Goal: Task Accomplishment & Management: Use online tool/utility

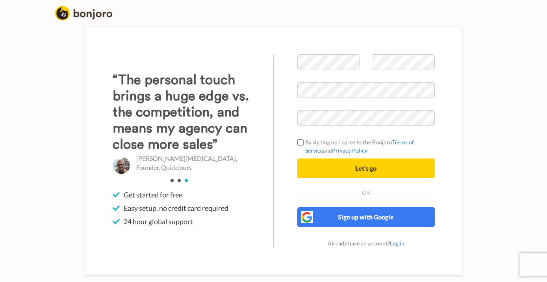
click at [495, 55] on div "Welcome to Bonjoro By signing up I agree to the Bonjoro Terms of Service and Pr…" at bounding box center [273, 151] width 449 height 262
click at [93, 15] on img at bounding box center [83, 13] width 57 height 15
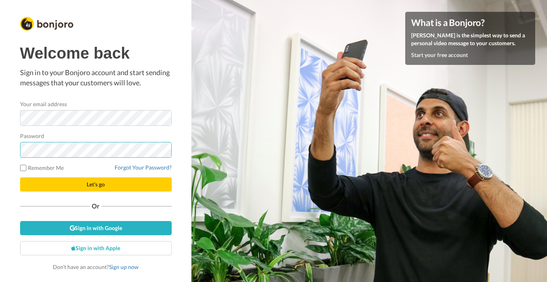
click at [96, 184] on button "Let's go" at bounding box center [96, 184] width 152 height 14
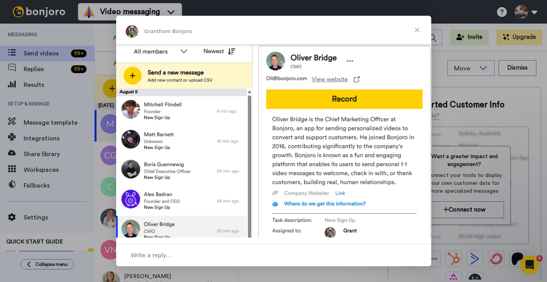
scroll to position [324, 0]
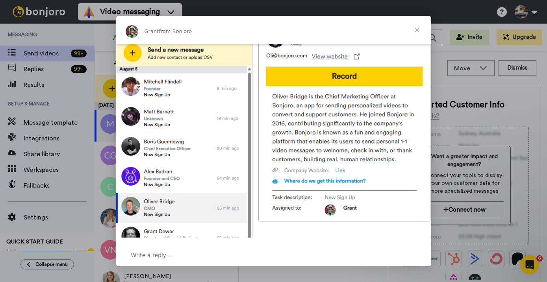
click at [418, 28] on span "Close" at bounding box center [417, 30] width 28 height 28
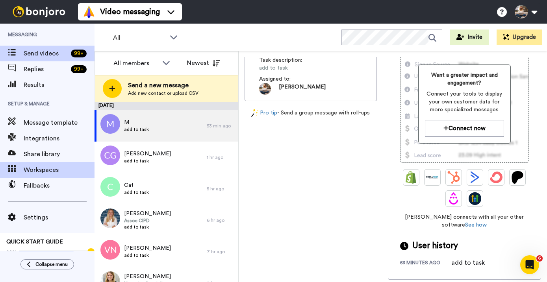
scroll to position [0, 0]
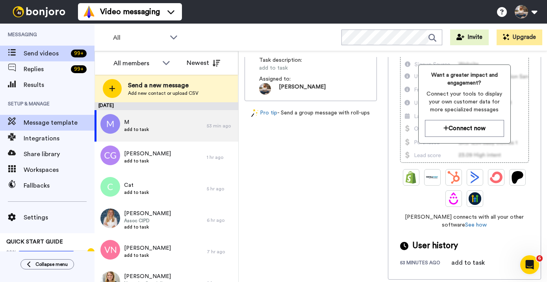
click at [51, 120] on span "Message template" at bounding box center [59, 122] width 71 height 9
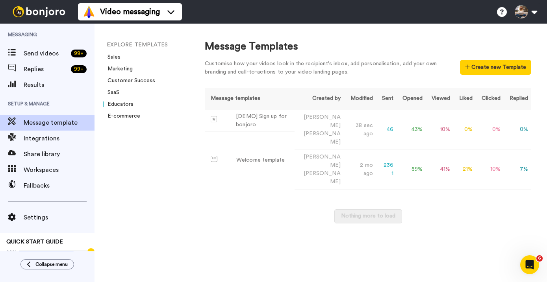
click at [118, 106] on link "Educators" at bounding box center [118, 105] width 31 height 6
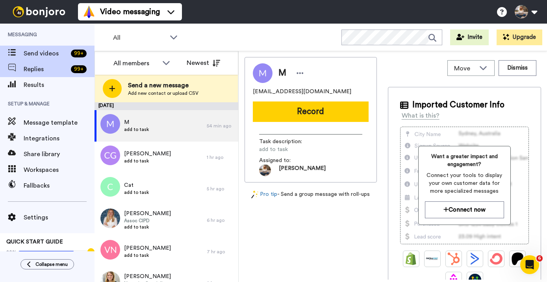
click at [46, 70] on span "Replies" at bounding box center [46, 69] width 44 height 9
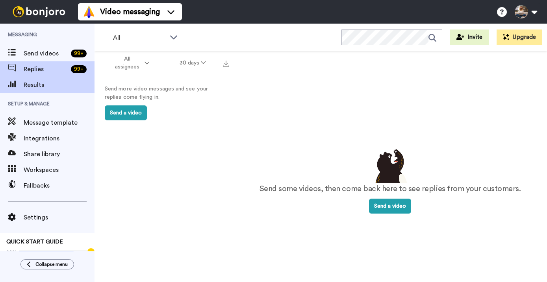
click at [37, 85] on span "Results" at bounding box center [59, 84] width 71 height 9
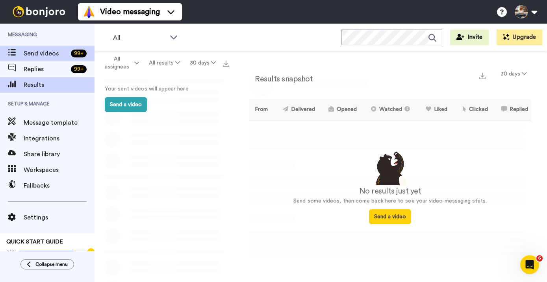
click at [45, 54] on span "Send videos" at bounding box center [46, 53] width 44 height 9
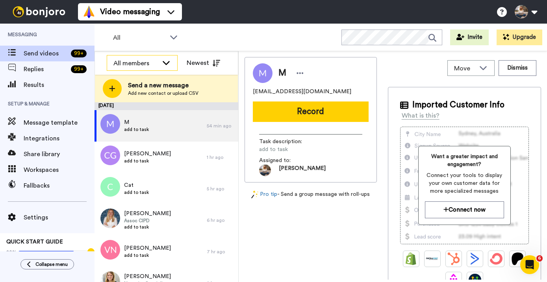
click at [164, 63] on icon at bounding box center [166, 63] width 7 height 4
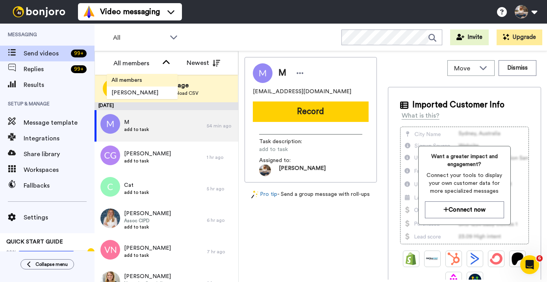
click at [140, 83] on span "All members" at bounding box center [127, 80] width 40 height 8
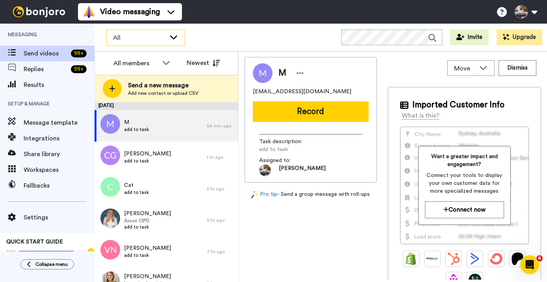
click at [176, 35] on icon at bounding box center [173, 37] width 9 height 8
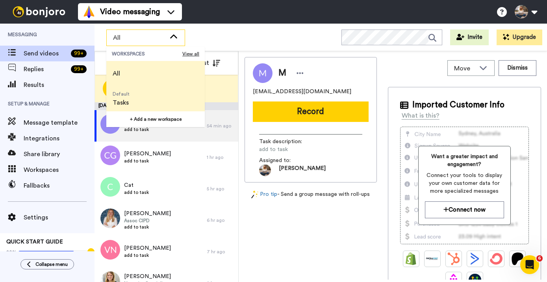
click at [141, 100] on li "Default Tasks" at bounding box center [155, 98] width 98 height 25
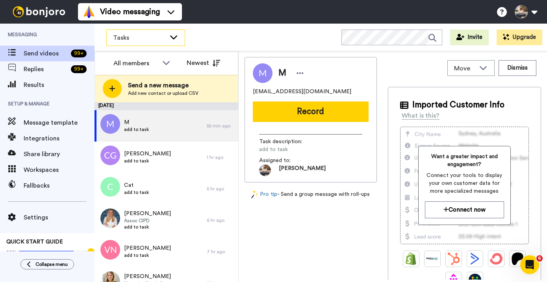
click at [169, 37] on icon at bounding box center [173, 37] width 9 height 8
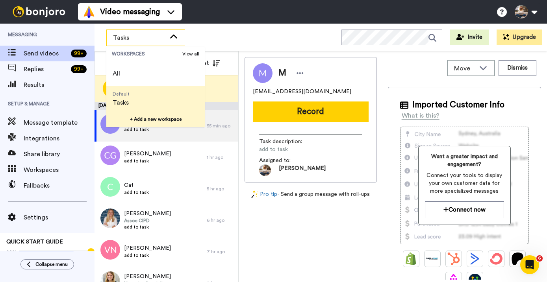
click at [157, 116] on button "+ Add a new workspace" at bounding box center [155, 119] width 98 height 16
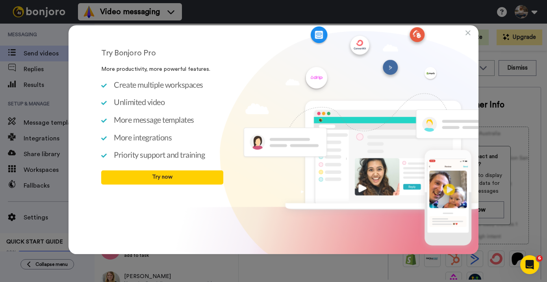
click at [466, 31] on icon at bounding box center [467, 33] width 5 height 8
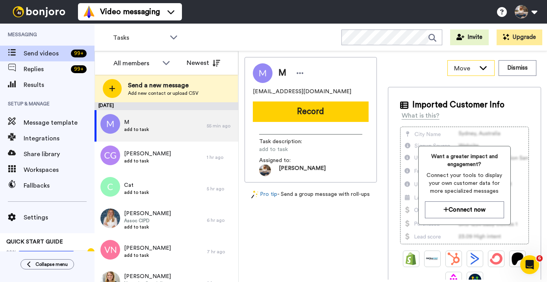
click at [483, 68] on icon at bounding box center [482, 68] width 9 height 8
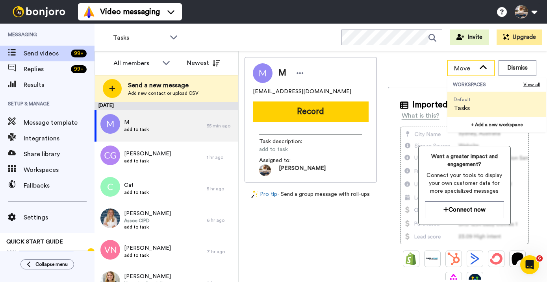
click at [483, 68] on icon at bounding box center [482, 68] width 9 height 8
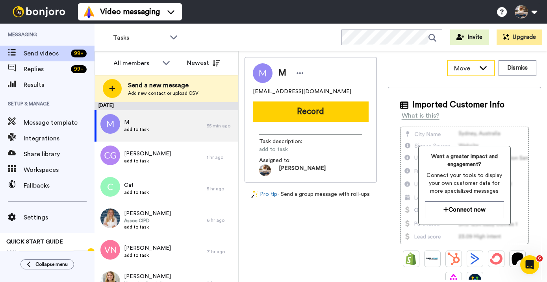
click at [483, 68] on icon at bounding box center [482, 68] width 9 height 8
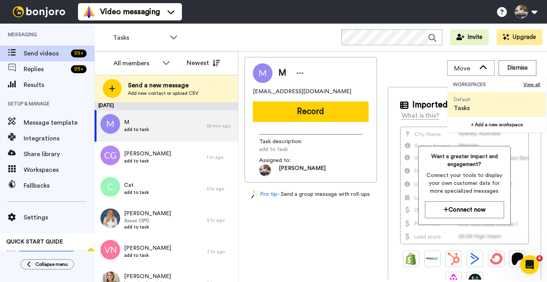
click at [477, 109] on li "Default Tasks" at bounding box center [496, 104] width 98 height 25
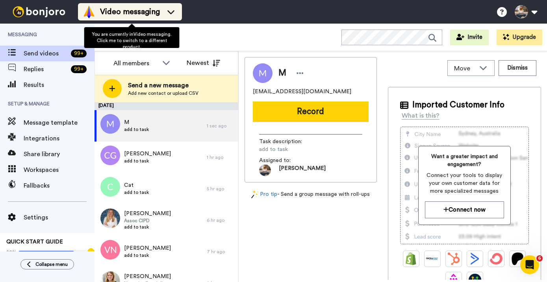
click at [146, 11] on span "Video messaging" at bounding box center [130, 11] width 60 height 11
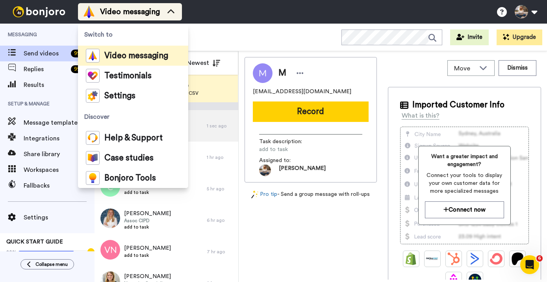
click at [146, 11] on span "Video messaging" at bounding box center [130, 11] width 60 height 11
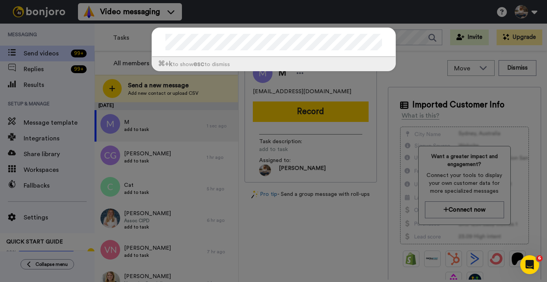
click at [412, 15] on div "⌘ +k to show esc to dismiss" at bounding box center [273, 141] width 547 height 282
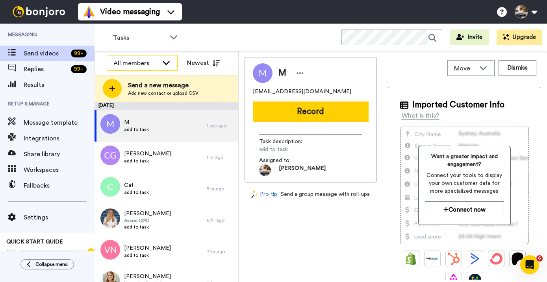
click at [164, 60] on icon at bounding box center [165, 63] width 9 height 8
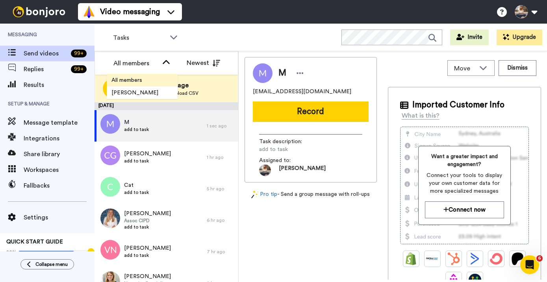
click at [141, 82] on span "All members" at bounding box center [127, 80] width 40 height 8
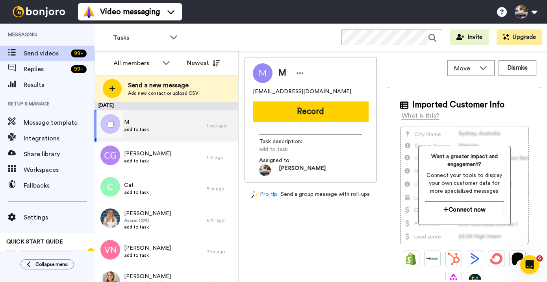
click at [131, 120] on span "M" at bounding box center [136, 122] width 25 height 8
click at [149, 124] on div "M add to task" at bounding box center [150, 125] width 112 height 31
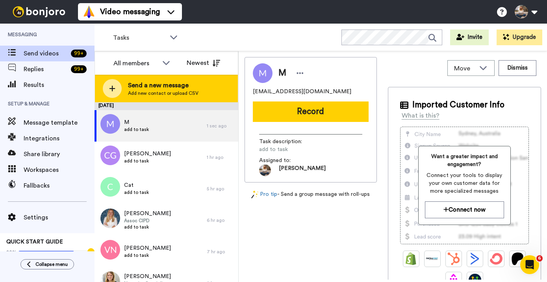
click at [175, 82] on span "Send a new message" at bounding box center [163, 85] width 70 height 9
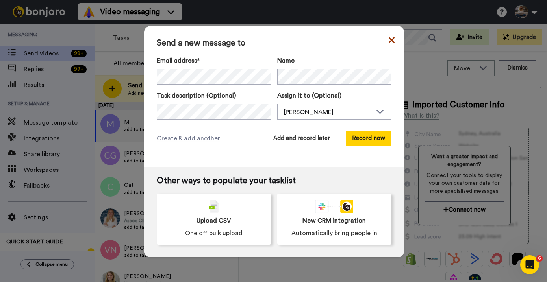
click at [388, 39] on icon at bounding box center [391, 40] width 6 height 6
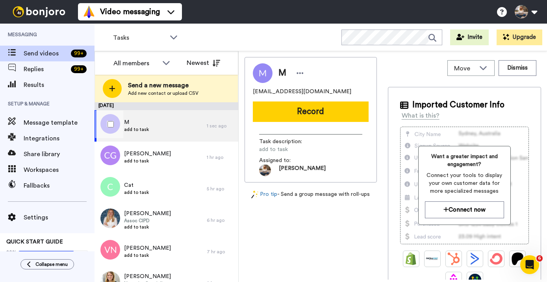
click at [129, 123] on span "M" at bounding box center [136, 122] width 25 height 8
click at [270, 194] on link "Pro tip" at bounding box center [264, 194] width 26 height 8
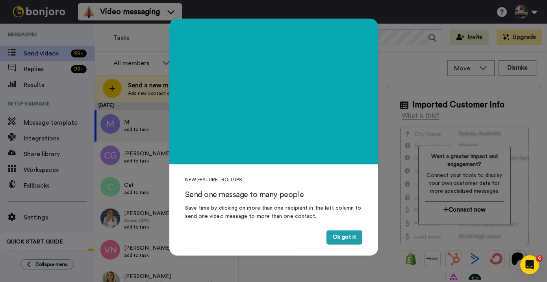
click at [342, 236] on button "Ok got it" at bounding box center [344, 238] width 36 height 14
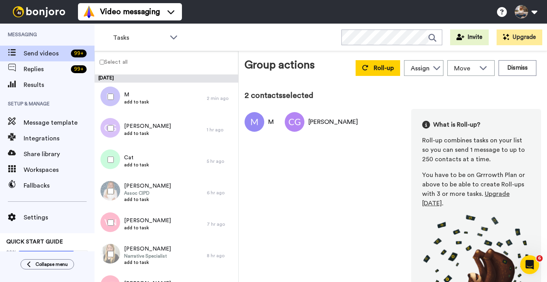
click at [111, 155] on div at bounding box center [109, 160] width 28 height 28
click at [110, 187] on div at bounding box center [109, 191] width 28 height 28
click at [111, 217] on div at bounding box center [109, 223] width 28 height 28
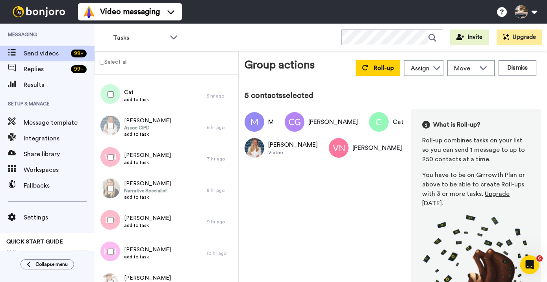
scroll to position [92, 0]
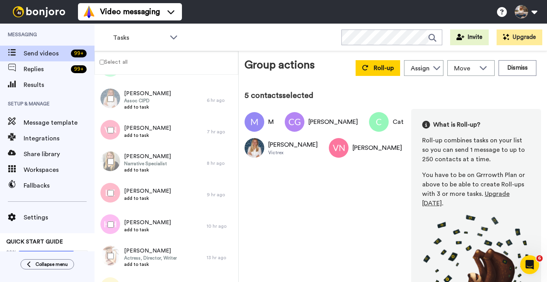
click at [110, 153] on div at bounding box center [109, 162] width 28 height 28
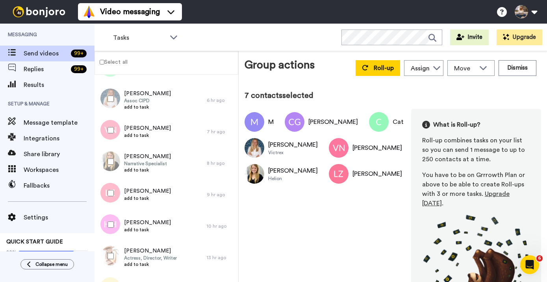
scroll to position [172, 0]
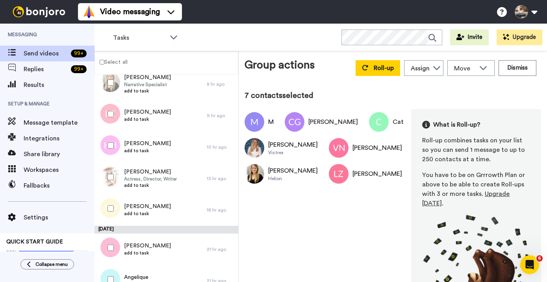
click at [111, 154] on div at bounding box center [109, 146] width 28 height 28
click at [111, 166] on div at bounding box center [109, 177] width 28 height 28
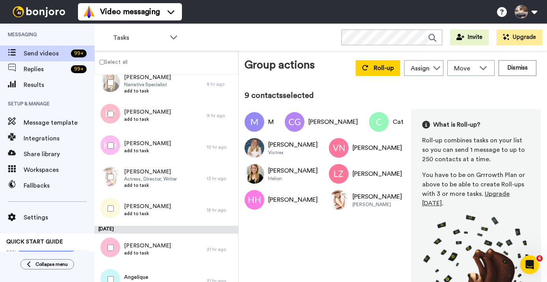
click at [112, 188] on div at bounding box center [109, 177] width 28 height 28
click at [112, 215] on div at bounding box center [109, 209] width 28 height 28
click at [109, 166] on div at bounding box center [109, 177] width 28 height 28
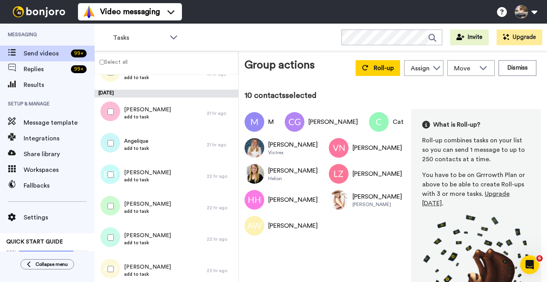
scroll to position [306, 0]
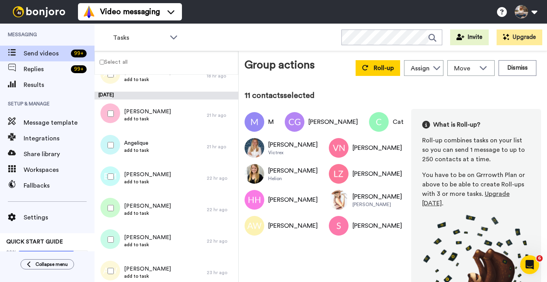
click at [112, 150] on div at bounding box center [109, 145] width 28 height 28
click at [112, 188] on div at bounding box center [109, 177] width 28 height 28
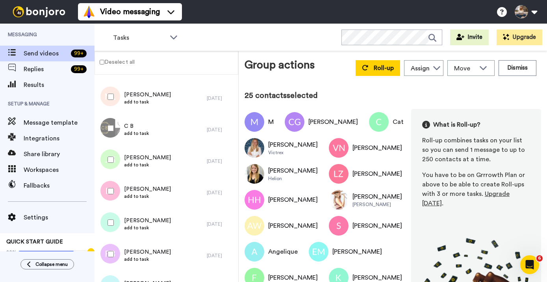
scroll to position [769, 0]
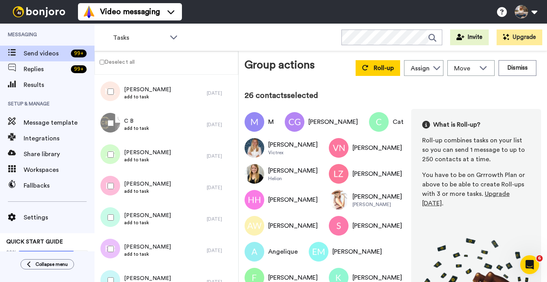
click at [111, 159] on div at bounding box center [109, 155] width 28 height 28
click at [111, 214] on div at bounding box center [109, 218] width 28 height 28
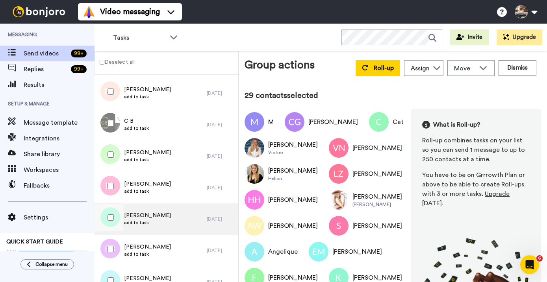
scroll to position [828, 0]
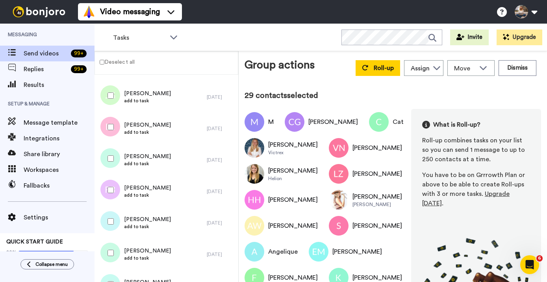
click at [111, 195] on div at bounding box center [109, 190] width 28 height 28
click at [111, 218] on div at bounding box center [109, 222] width 28 height 28
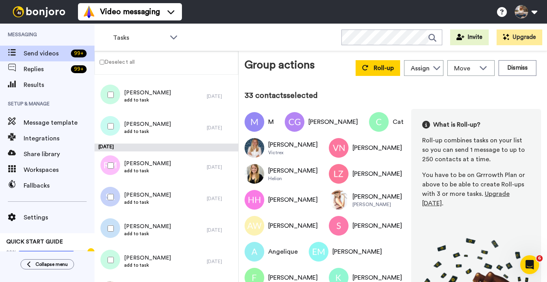
scroll to position [1000, 0]
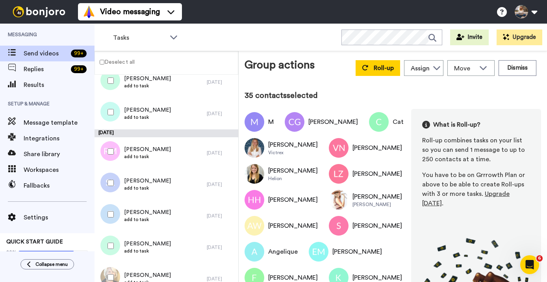
click at [115, 223] on div at bounding box center [109, 215] width 28 height 28
click at [113, 241] on div at bounding box center [109, 246] width 28 height 28
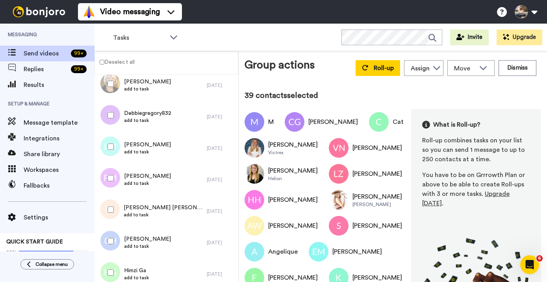
scroll to position [1195, 0]
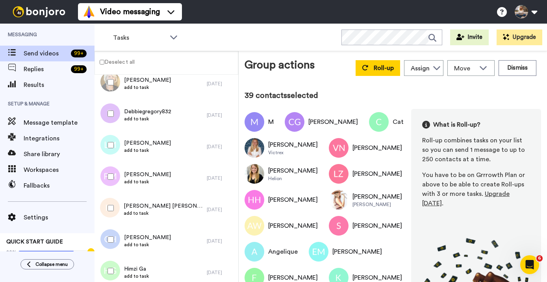
click at [110, 150] on div at bounding box center [109, 145] width 28 height 28
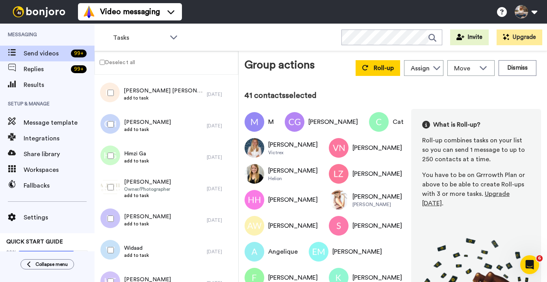
scroll to position [1322, 0]
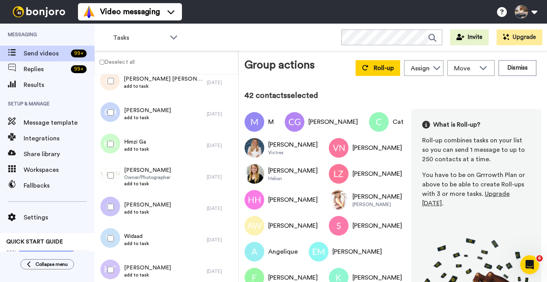
click at [111, 104] on div at bounding box center [109, 113] width 28 height 28
click at [113, 133] on div at bounding box center [109, 144] width 28 height 28
click at [114, 179] on div at bounding box center [109, 176] width 28 height 28
click at [107, 218] on div at bounding box center [109, 207] width 28 height 28
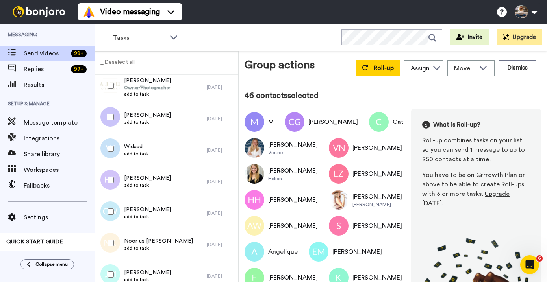
scroll to position [1415, 0]
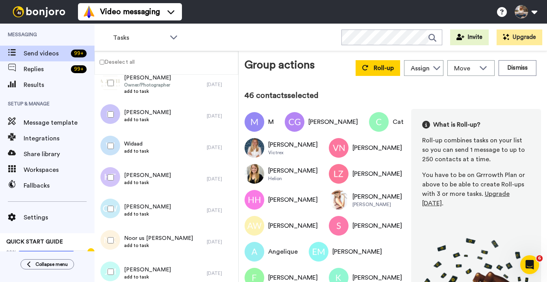
click at [113, 150] on div at bounding box center [109, 146] width 28 height 28
click at [114, 178] on div at bounding box center [109, 178] width 28 height 28
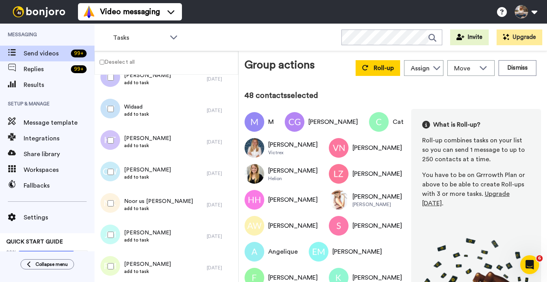
scroll to position [1460, 0]
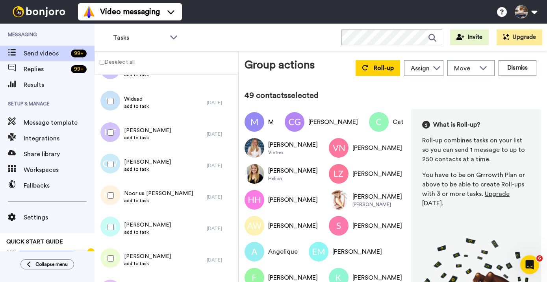
click at [112, 187] on div at bounding box center [109, 196] width 28 height 28
click at [111, 221] on div at bounding box center [109, 227] width 28 height 28
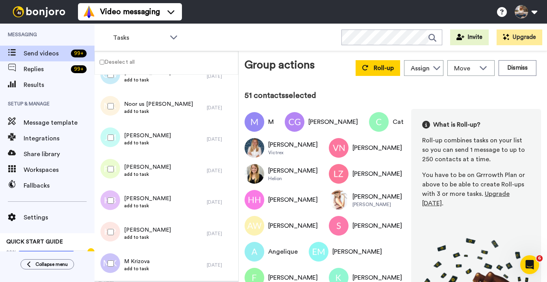
scroll to position [1558, 0]
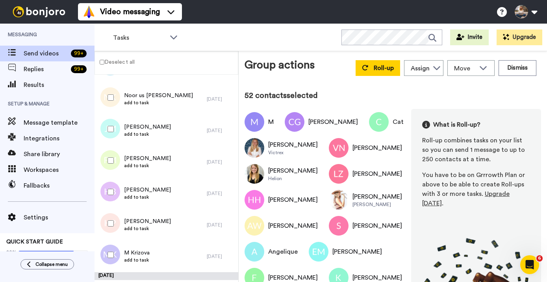
click at [112, 196] on div at bounding box center [109, 192] width 28 height 28
click at [110, 227] on div at bounding box center [109, 224] width 28 height 28
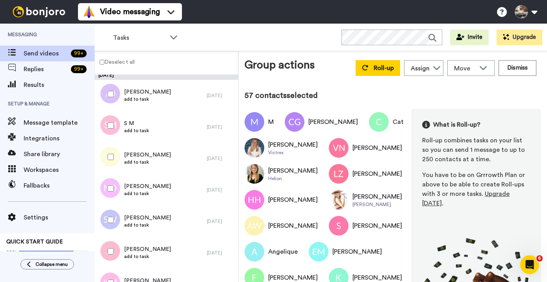
scroll to position [1783, 0]
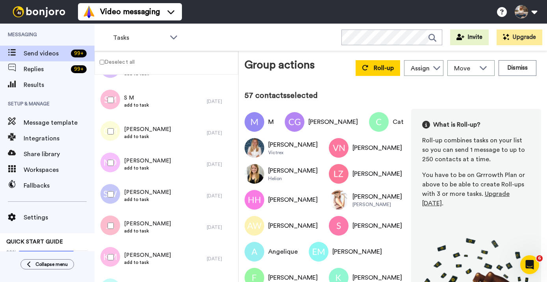
click at [113, 158] on div at bounding box center [109, 163] width 28 height 28
click at [112, 118] on div at bounding box center [109, 132] width 28 height 28
click at [111, 200] on div at bounding box center [109, 195] width 28 height 28
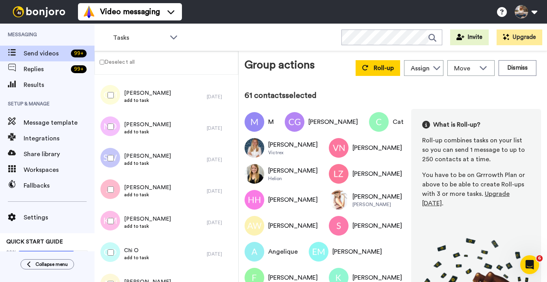
scroll to position [1858, 0]
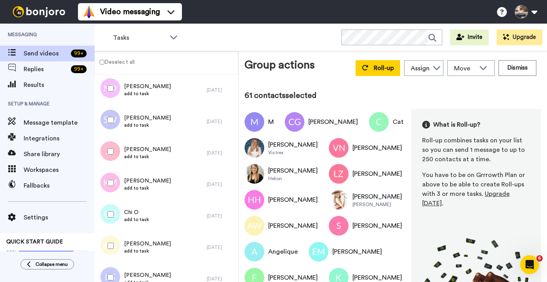
click at [110, 179] on div at bounding box center [109, 183] width 28 height 28
click at [109, 225] on div at bounding box center [109, 215] width 28 height 28
click at [113, 240] on div at bounding box center [109, 246] width 28 height 28
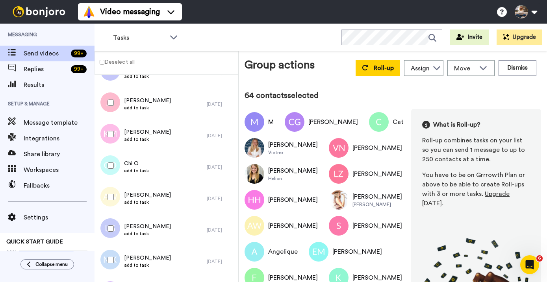
scroll to position [1926, 0]
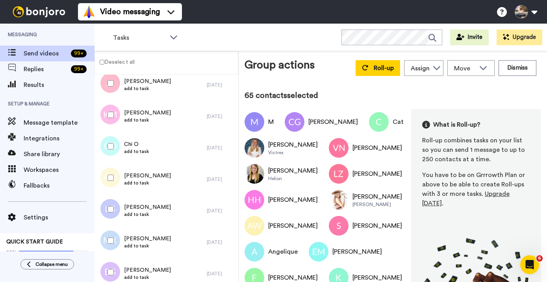
click at [111, 237] on div at bounding box center [109, 241] width 28 height 28
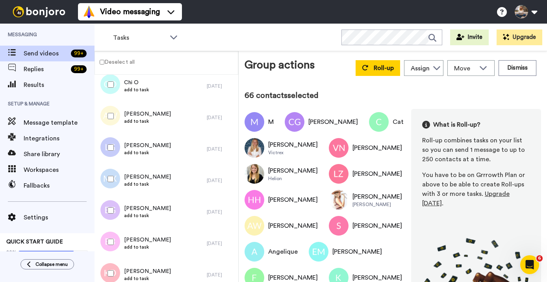
click at [111, 217] on div at bounding box center [109, 211] width 28 height 28
click at [112, 233] on div at bounding box center [109, 242] width 28 height 28
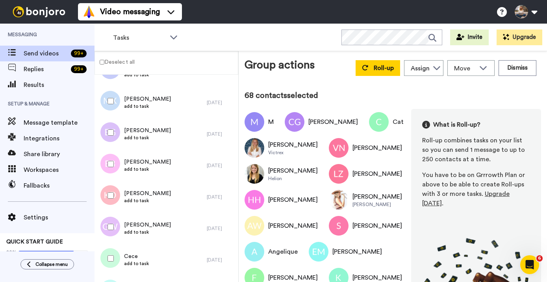
scroll to position [2078, 0]
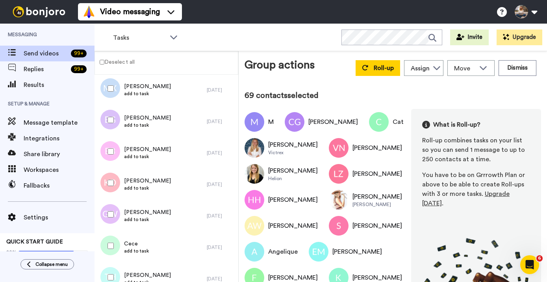
click at [112, 208] on div at bounding box center [109, 215] width 28 height 28
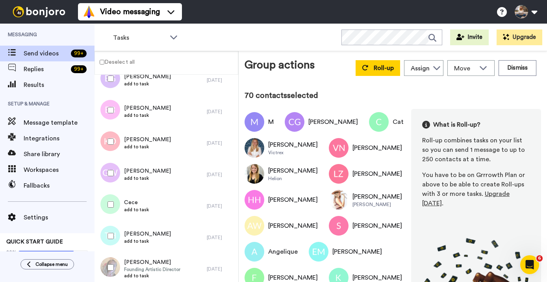
scroll to position [2126, 0]
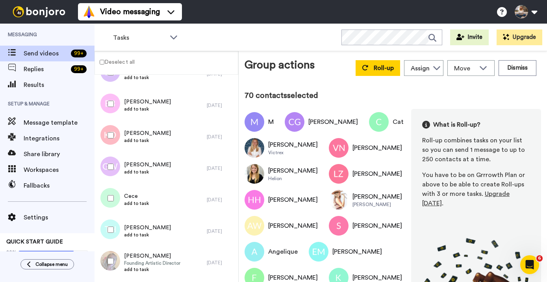
click at [111, 201] on div at bounding box center [109, 199] width 28 height 28
click at [112, 242] on div at bounding box center [109, 230] width 28 height 28
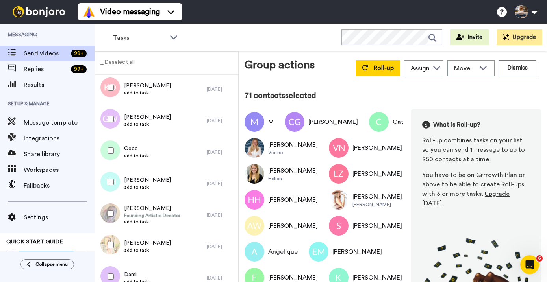
click at [109, 205] on div at bounding box center [109, 214] width 28 height 28
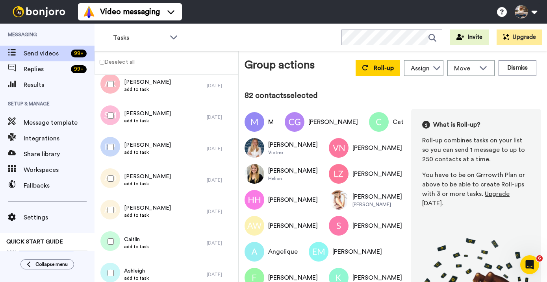
scroll to position [2549, 0]
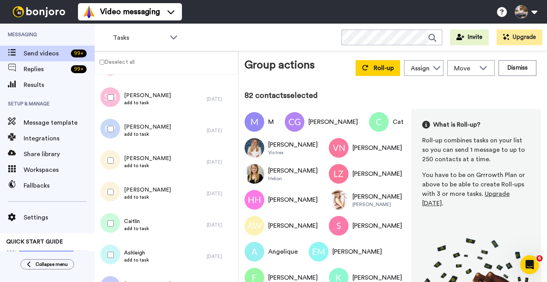
click at [109, 164] on div at bounding box center [109, 161] width 28 height 28
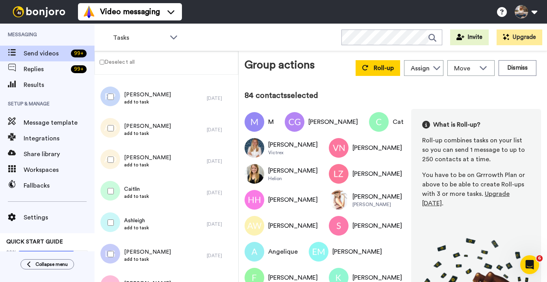
scroll to position [2617, 0]
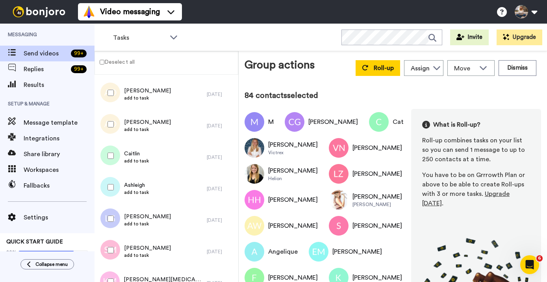
click at [110, 159] on div at bounding box center [109, 156] width 28 height 28
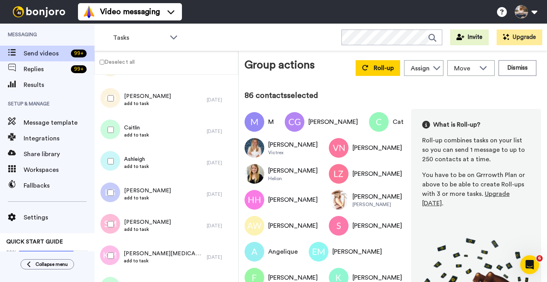
scroll to position [2708, 0]
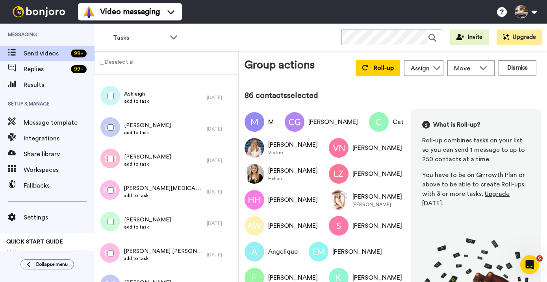
click at [113, 124] on div at bounding box center [109, 128] width 28 height 28
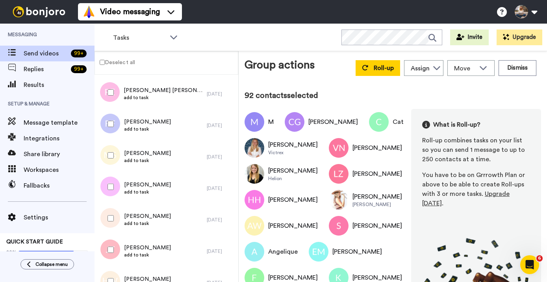
scroll to position [2908, 0]
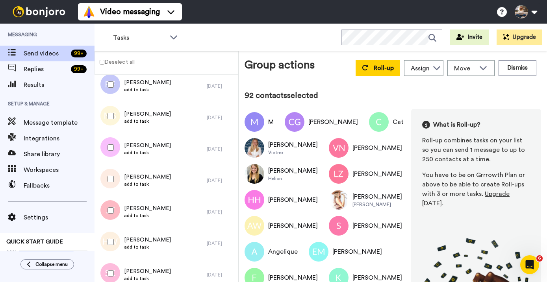
click at [109, 119] on div at bounding box center [109, 116] width 28 height 28
click at [110, 171] on div at bounding box center [109, 179] width 28 height 28
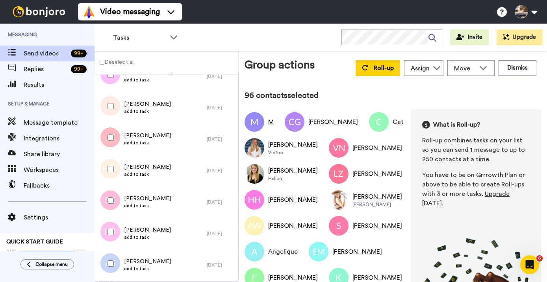
click at [110, 173] on div at bounding box center [109, 169] width 28 height 28
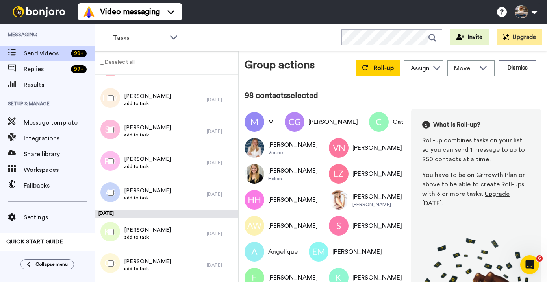
click at [110, 167] on div at bounding box center [109, 162] width 28 height 28
click at [112, 183] on div at bounding box center [109, 193] width 28 height 28
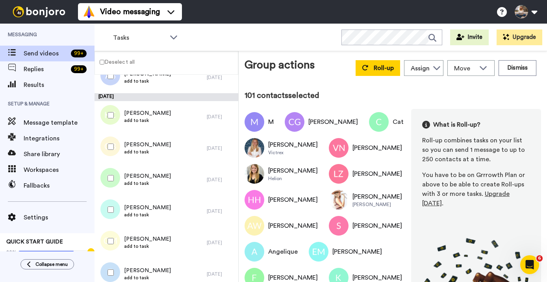
click at [111, 141] on div at bounding box center [109, 147] width 28 height 28
click at [112, 183] on div at bounding box center [109, 178] width 28 height 28
click at [112, 218] on div at bounding box center [109, 210] width 28 height 28
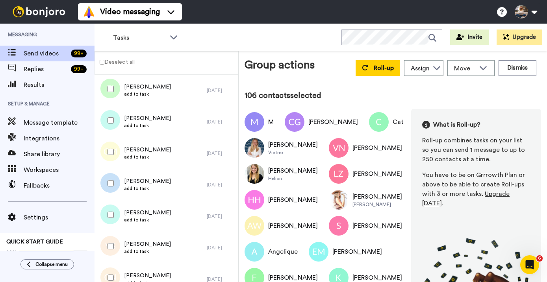
scroll to position [3322, 0]
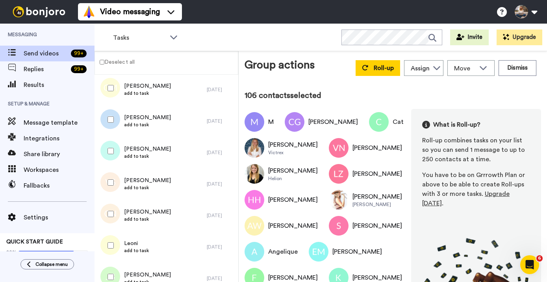
click at [107, 143] on div at bounding box center [109, 151] width 28 height 28
click at [109, 174] on div at bounding box center [109, 183] width 28 height 28
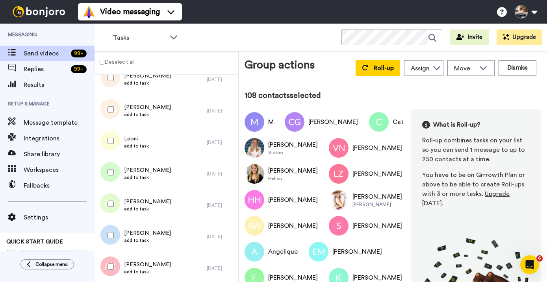
scroll to position [3435, 0]
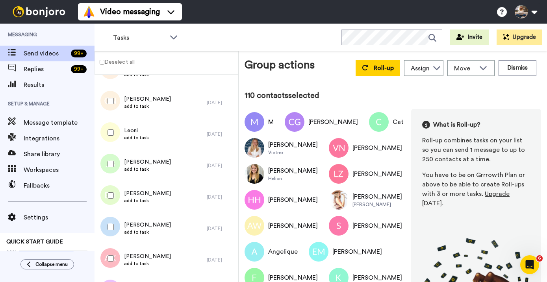
click at [111, 174] on div at bounding box center [109, 164] width 28 height 28
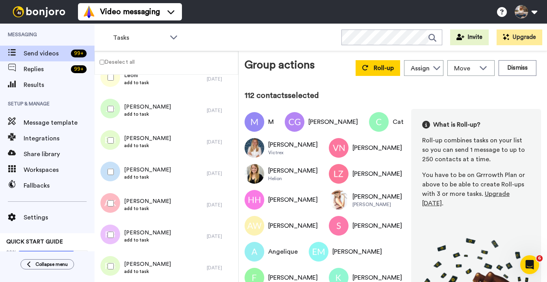
scroll to position [3496, 0]
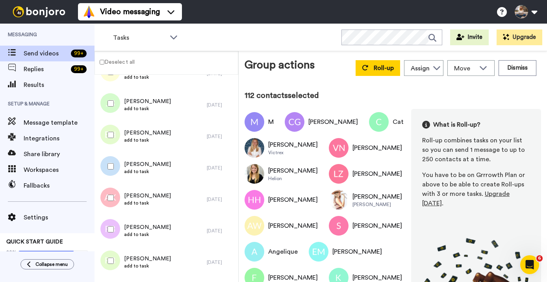
click at [111, 155] on div at bounding box center [109, 167] width 28 height 28
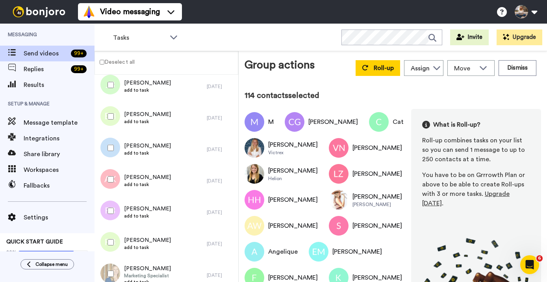
scroll to position [3560, 0]
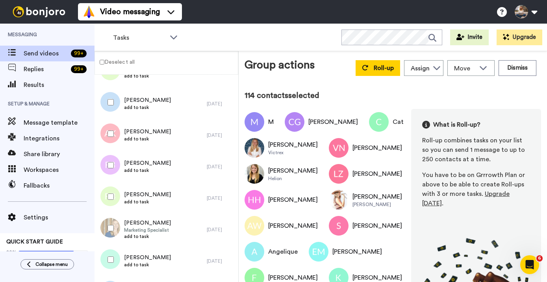
click at [110, 161] on div at bounding box center [109, 166] width 28 height 28
click at [113, 188] on div at bounding box center [109, 197] width 28 height 28
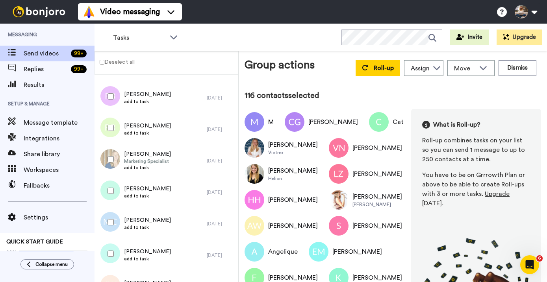
scroll to position [3644, 0]
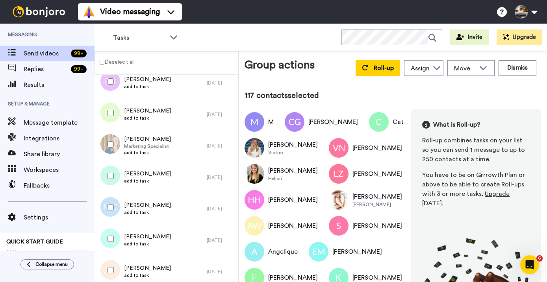
click at [110, 151] on div at bounding box center [109, 145] width 28 height 28
click at [111, 235] on div at bounding box center [109, 239] width 28 height 28
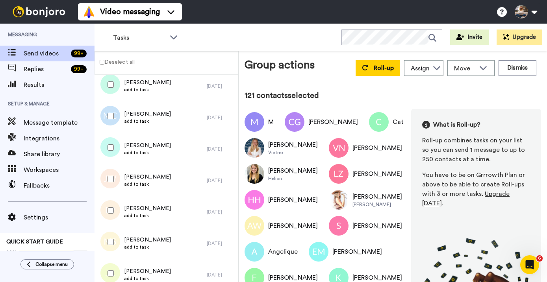
scroll to position [3767, 0]
click at [110, 223] on div at bounding box center [109, 210] width 28 height 28
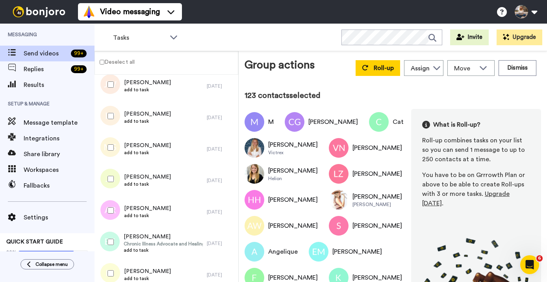
scroll to position [3835, 0]
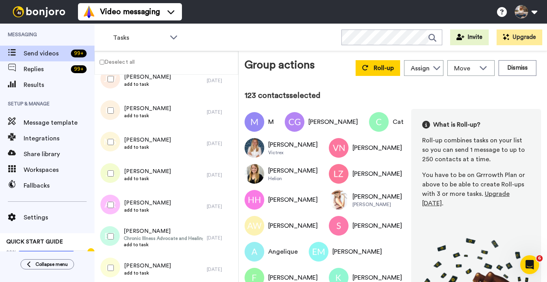
click at [111, 177] on div at bounding box center [109, 174] width 28 height 28
click at [111, 215] on div at bounding box center [109, 205] width 28 height 28
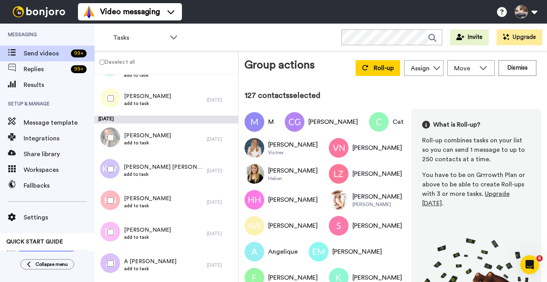
scroll to position [4008, 0]
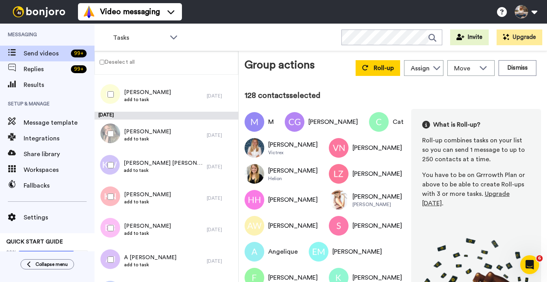
click at [113, 160] on div at bounding box center [109, 166] width 28 height 28
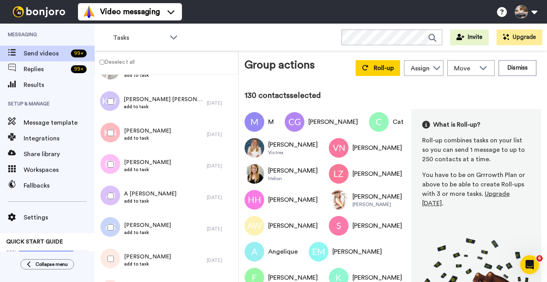
scroll to position [4097, 0]
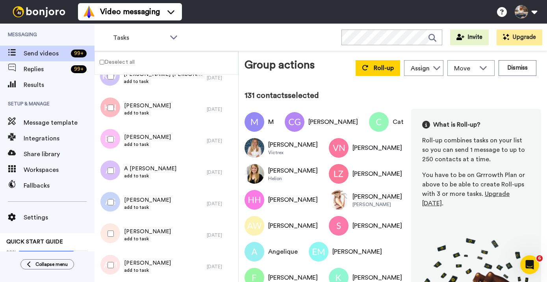
click at [112, 135] on div at bounding box center [109, 140] width 28 height 28
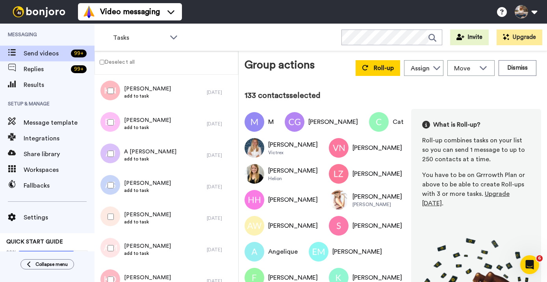
scroll to position [4144, 0]
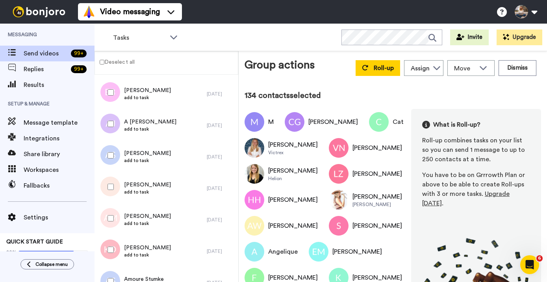
click at [109, 224] on div at bounding box center [109, 219] width 28 height 28
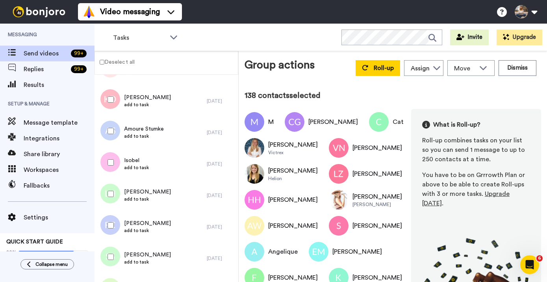
scroll to position [4337, 0]
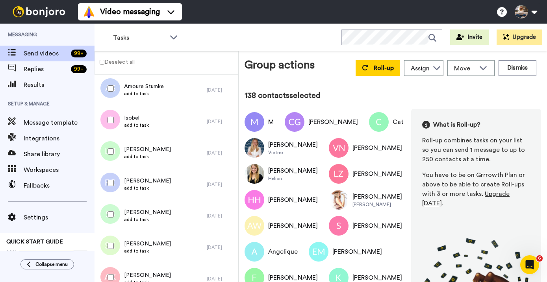
click at [110, 147] on div at bounding box center [109, 152] width 28 height 28
click at [113, 177] on div at bounding box center [109, 183] width 28 height 28
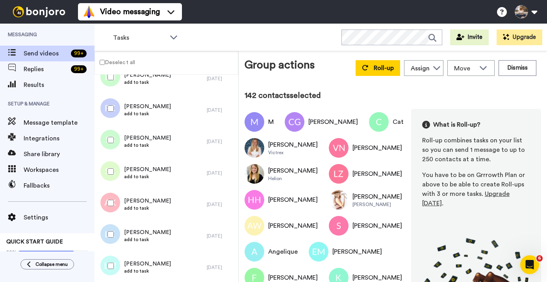
scroll to position [4466, 0]
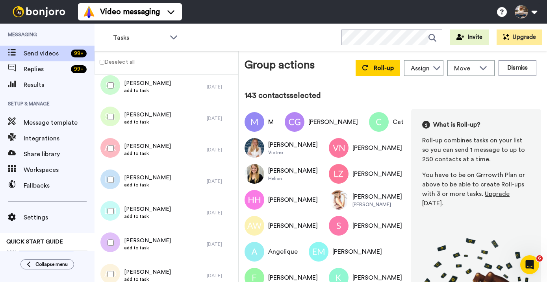
click at [111, 174] on div at bounding box center [109, 180] width 28 height 28
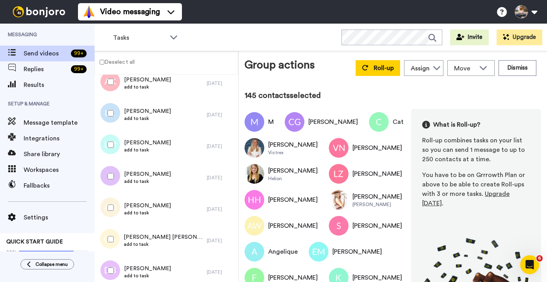
click at [111, 168] on div at bounding box center [109, 177] width 28 height 28
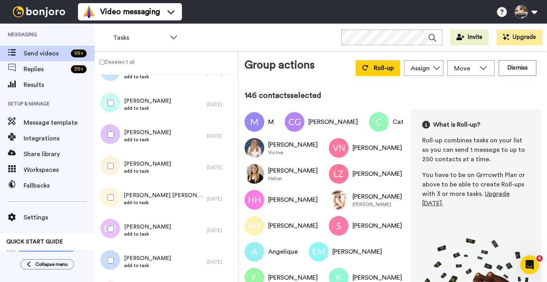
scroll to position [4601, 0]
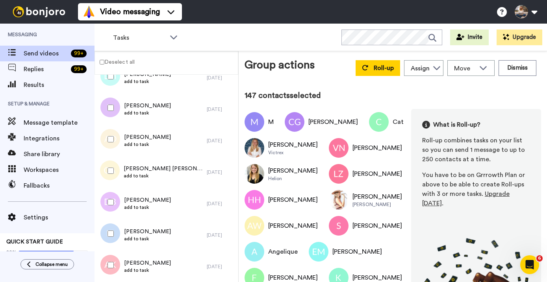
click at [114, 170] on div at bounding box center [109, 171] width 28 height 28
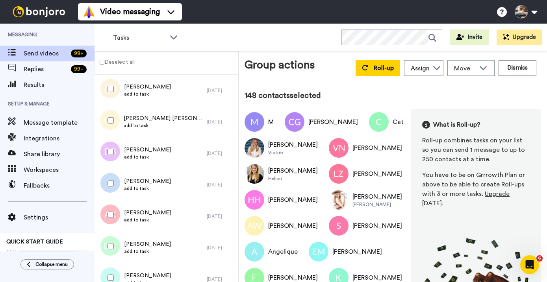
scroll to position [4656, 0]
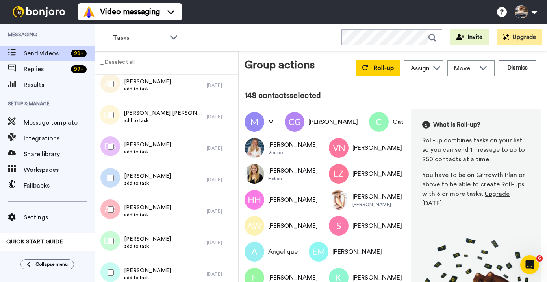
click at [109, 143] on div at bounding box center [109, 147] width 28 height 28
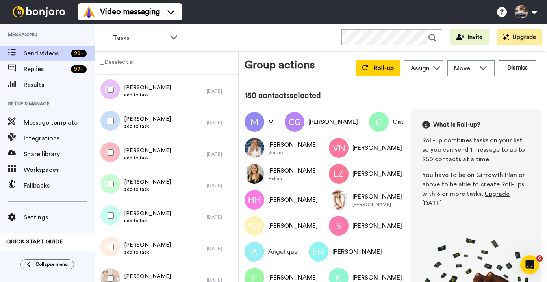
scroll to position [4718, 0]
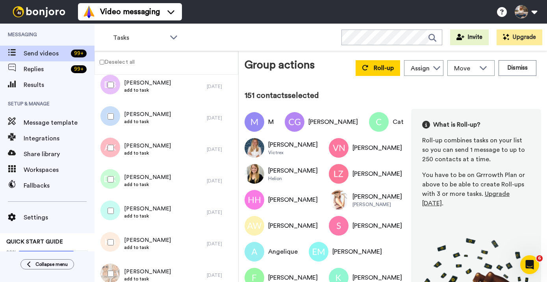
click at [110, 174] on div at bounding box center [109, 180] width 28 height 28
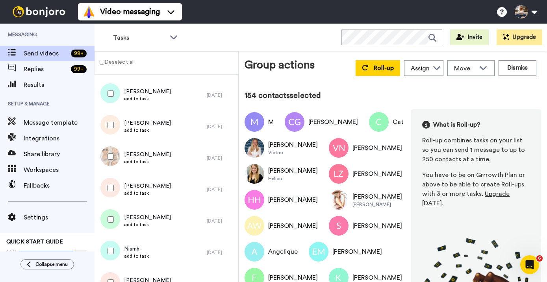
scroll to position [4841, 0]
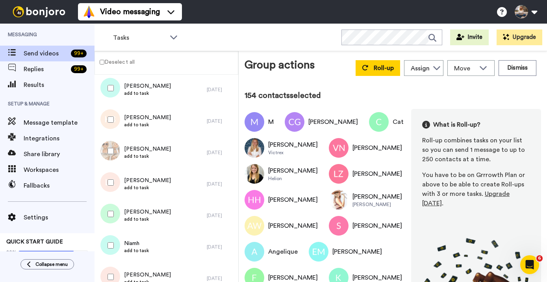
click at [109, 157] on div at bounding box center [109, 151] width 28 height 28
click at [109, 179] on div at bounding box center [109, 183] width 28 height 28
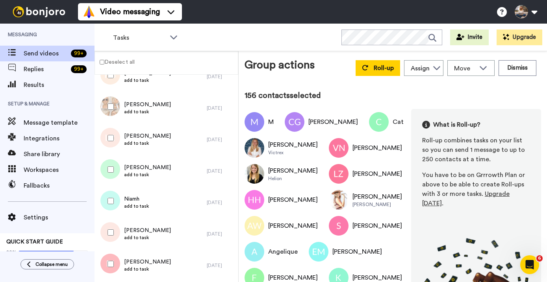
scroll to position [4905, 0]
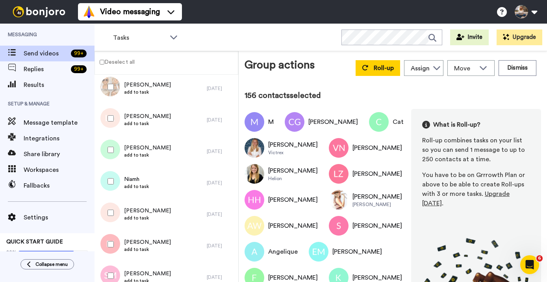
click at [111, 153] on div at bounding box center [109, 150] width 28 height 28
click at [112, 190] on div at bounding box center [109, 182] width 28 height 28
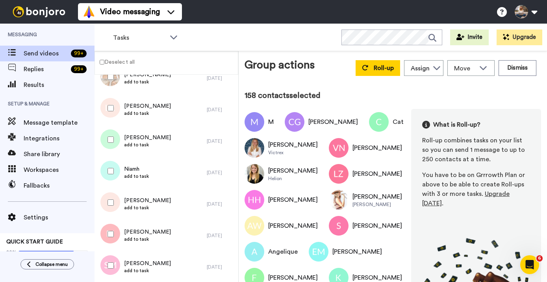
scroll to position [4954, 0]
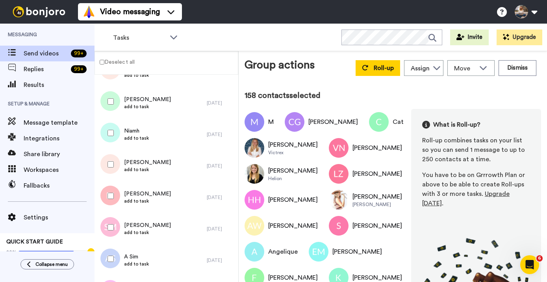
click at [112, 168] on div at bounding box center [109, 165] width 28 height 28
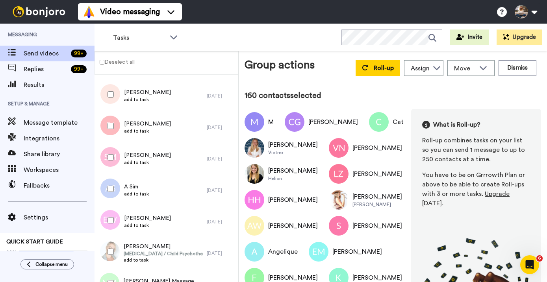
click at [112, 161] on div at bounding box center [109, 158] width 28 height 28
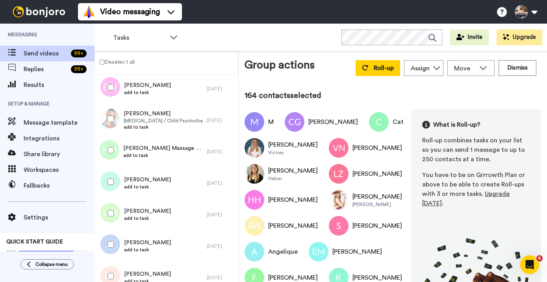
click at [109, 146] on div at bounding box center [109, 151] width 28 height 28
click at [109, 178] on div at bounding box center [109, 182] width 28 height 28
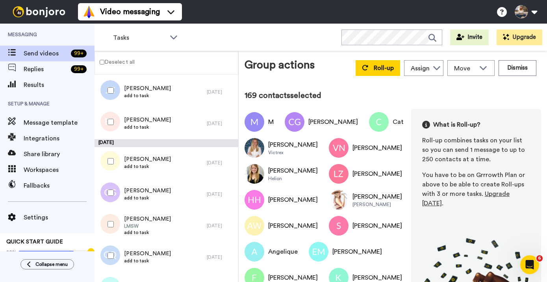
click at [110, 158] on div at bounding box center [109, 162] width 28 height 28
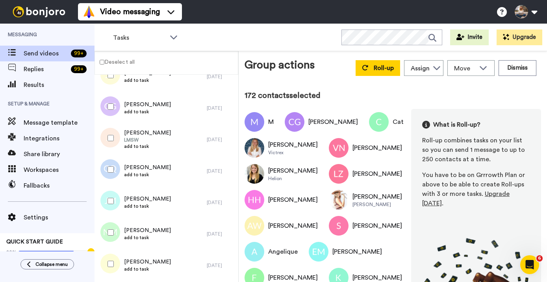
click at [108, 177] on div at bounding box center [109, 170] width 28 height 28
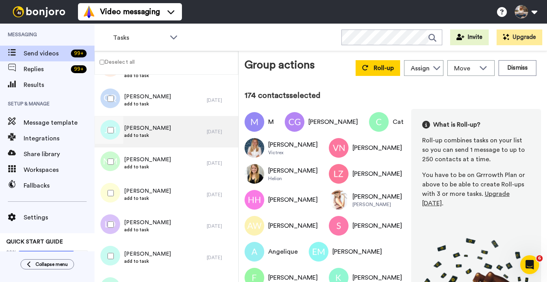
click at [112, 145] on div at bounding box center [108, 131] width 24 height 31
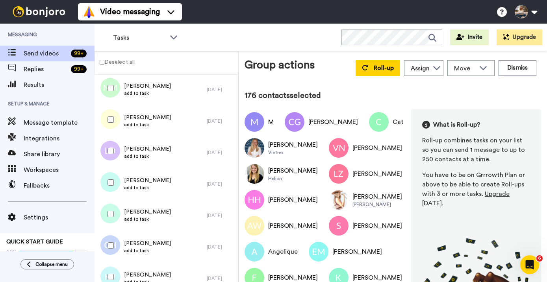
click at [110, 129] on div at bounding box center [109, 120] width 28 height 28
click at [110, 220] on div at bounding box center [109, 214] width 28 height 28
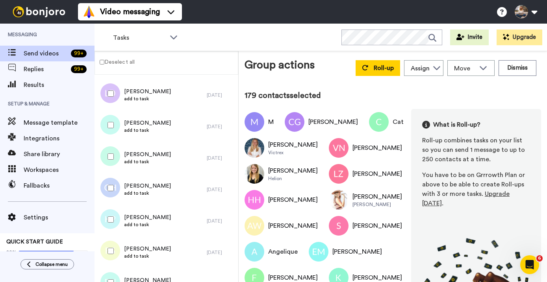
click at [108, 192] on div at bounding box center [109, 188] width 28 height 28
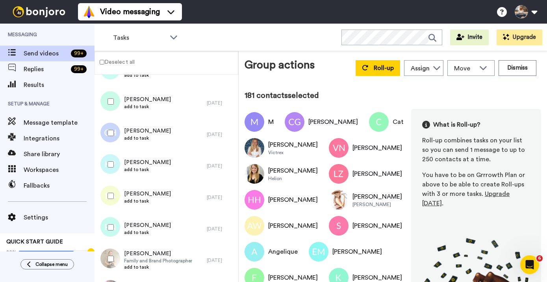
click at [110, 200] on div at bounding box center [109, 196] width 28 height 28
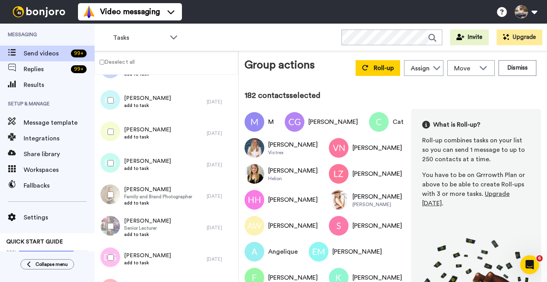
click at [109, 169] on div at bounding box center [109, 164] width 28 height 28
click at [109, 198] on div at bounding box center [109, 195] width 28 height 28
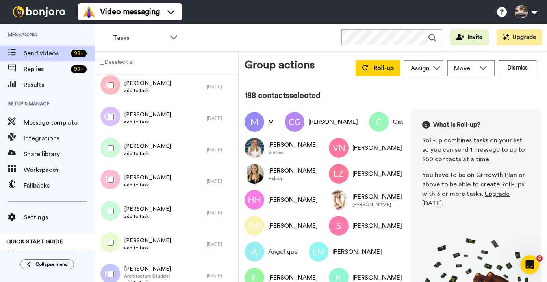
click at [111, 143] on div at bounding box center [109, 149] width 28 height 28
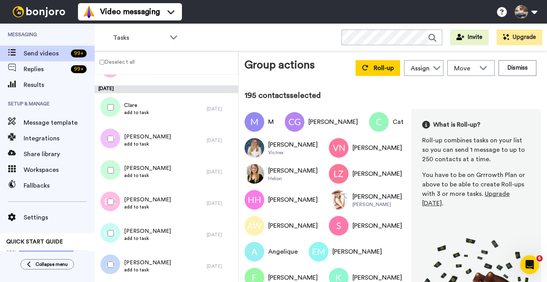
click at [114, 138] on div at bounding box center [109, 139] width 28 height 28
click at [112, 191] on div at bounding box center [109, 202] width 28 height 28
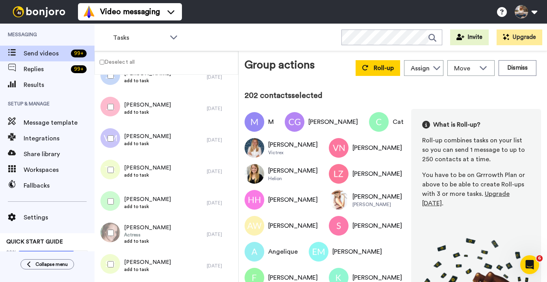
click at [110, 182] on div at bounding box center [109, 170] width 28 height 28
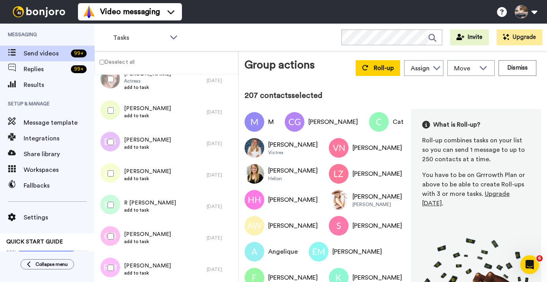
click at [109, 178] on div at bounding box center [109, 174] width 28 height 28
click at [109, 201] on div at bounding box center [109, 205] width 28 height 28
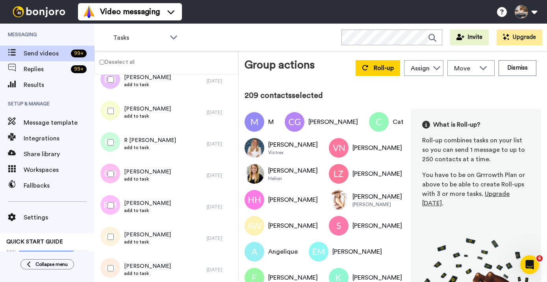
click at [109, 179] on div at bounding box center [109, 174] width 28 height 28
click at [110, 201] on div at bounding box center [109, 206] width 28 height 28
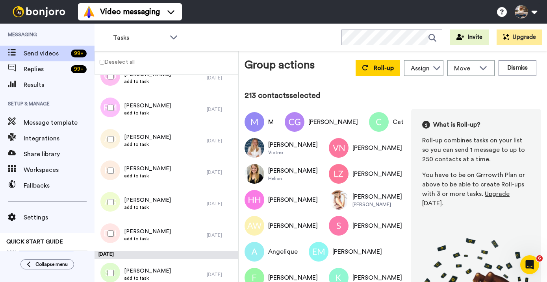
click at [111, 209] on div at bounding box center [109, 202] width 28 height 28
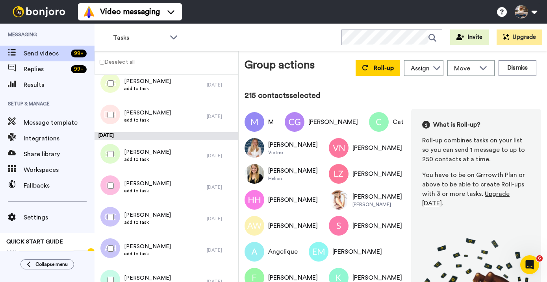
click at [115, 152] on div at bounding box center [109, 154] width 28 height 28
click at [115, 183] on div at bounding box center [109, 186] width 28 height 28
click at [111, 222] on div at bounding box center [109, 217] width 28 height 28
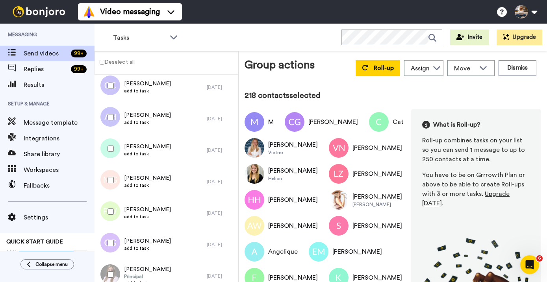
click at [115, 118] on div at bounding box center [109, 117] width 28 height 28
click at [111, 142] on div at bounding box center [109, 149] width 28 height 28
click at [116, 208] on div at bounding box center [109, 212] width 28 height 28
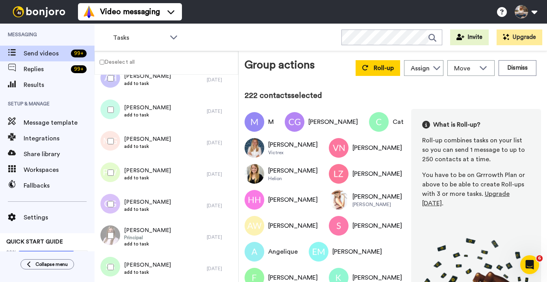
scroll to position [6960, 0]
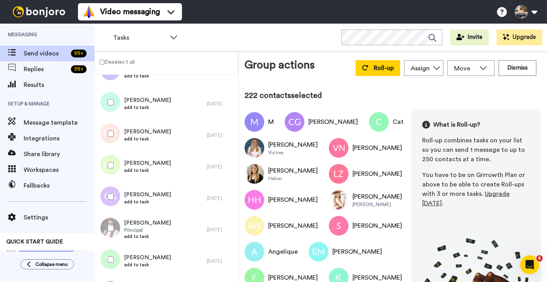
click at [115, 195] on div at bounding box center [109, 197] width 28 height 28
click at [115, 227] on div at bounding box center [109, 228] width 28 height 28
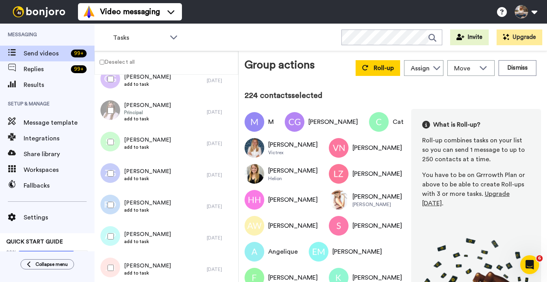
scroll to position [7104, 0]
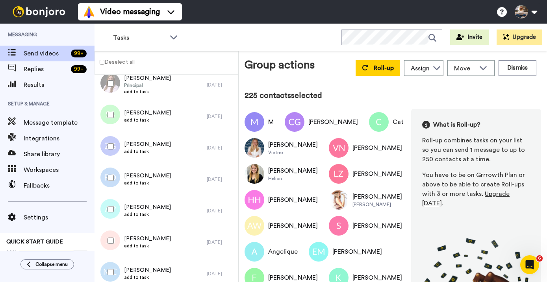
click at [111, 157] on div at bounding box center [109, 147] width 28 height 28
click at [109, 173] on div at bounding box center [109, 178] width 28 height 28
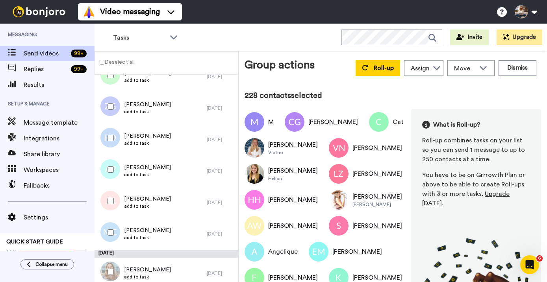
scroll to position [7147, 0]
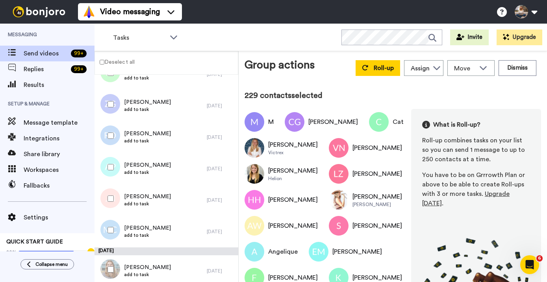
click at [111, 234] on div at bounding box center [109, 230] width 28 height 28
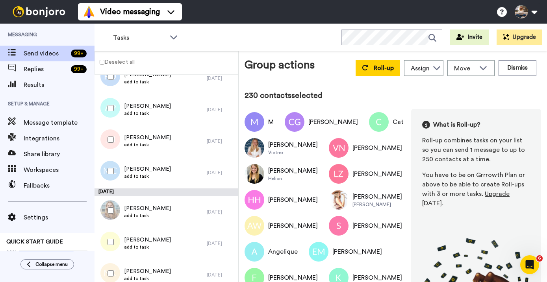
scroll to position [7234, 0]
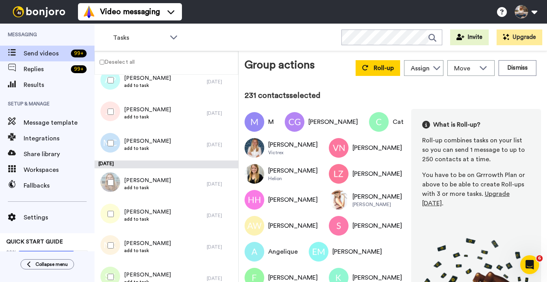
click at [111, 217] on div at bounding box center [109, 214] width 28 height 28
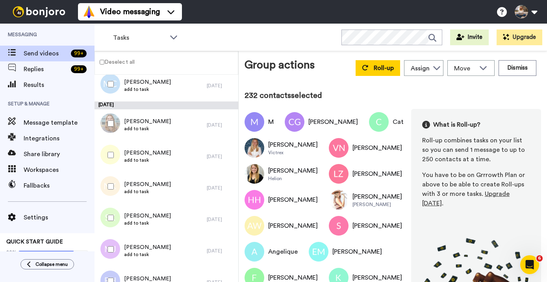
scroll to position [7311, 0]
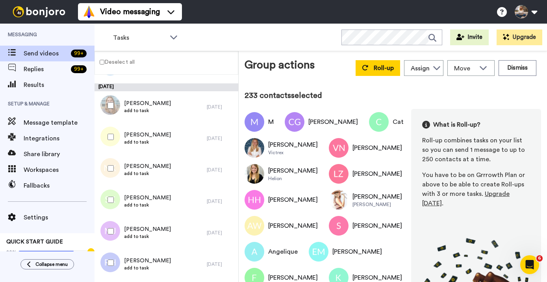
click at [112, 206] on div at bounding box center [109, 200] width 28 height 28
click at [110, 237] on div at bounding box center [109, 232] width 28 height 28
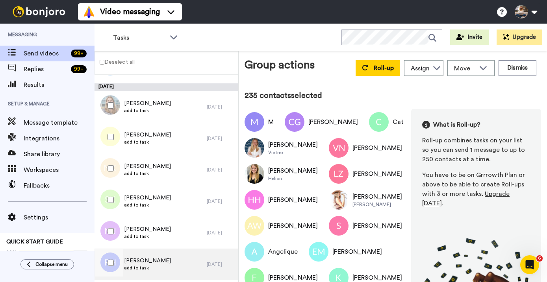
click at [111, 249] on div at bounding box center [108, 264] width 24 height 31
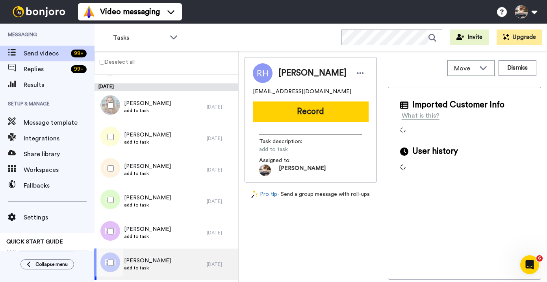
click at [114, 264] on div at bounding box center [109, 263] width 28 height 28
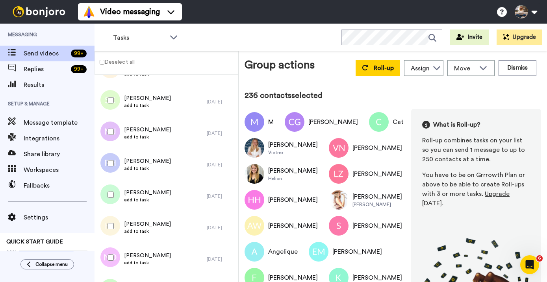
scroll to position [7435, 0]
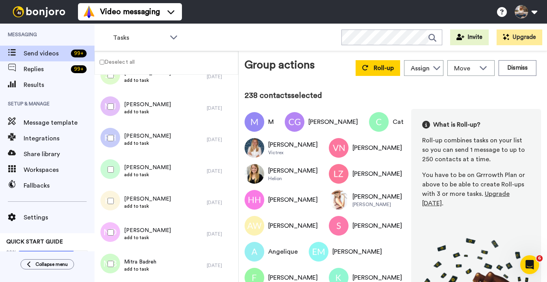
click at [109, 240] on div at bounding box center [109, 233] width 28 height 28
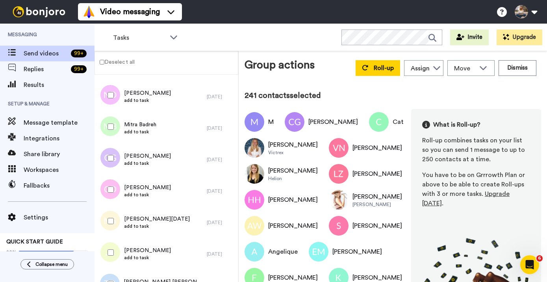
scroll to position [7586, 0]
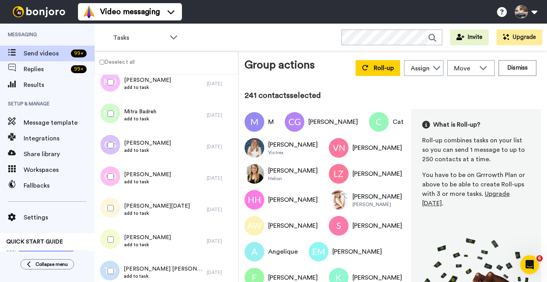
click at [112, 172] on div at bounding box center [109, 177] width 28 height 28
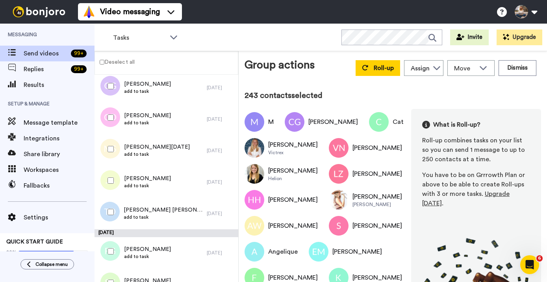
scroll to position [7653, 0]
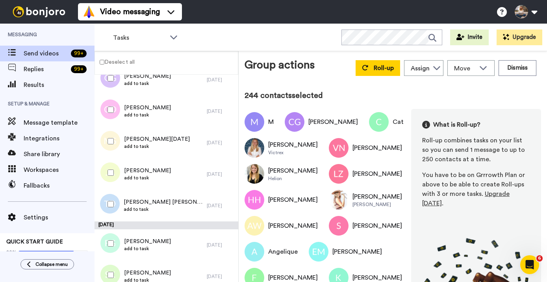
click at [112, 201] on div at bounding box center [109, 204] width 28 height 28
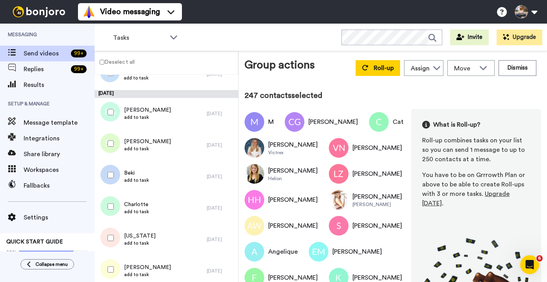
scroll to position [7805, 0]
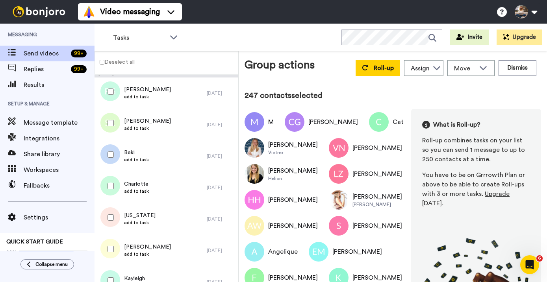
click at [113, 159] on div at bounding box center [109, 155] width 28 height 28
click at [113, 180] on div at bounding box center [109, 186] width 28 height 28
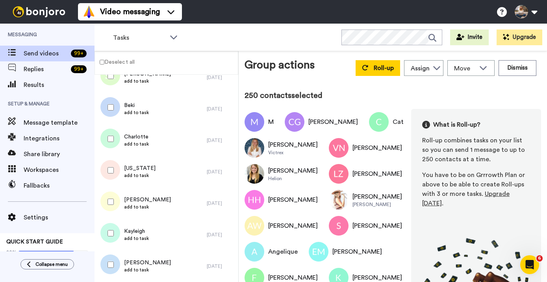
scroll to position [7904, 0]
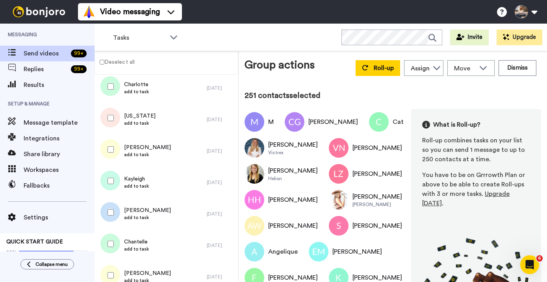
click at [112, 184] on div at bounding box center [109, 181] width 28 height 28
click at [112, 208] on div at bounding box center [109, 213] width 28 height 28
click at [112, 155] on div at bounding box center [109, 150] width 28 height 28
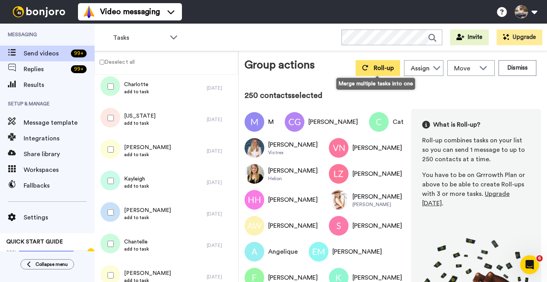
click at [376, 65] on span "Roll-up" at bounding box center [383, 68] width 20 height 6
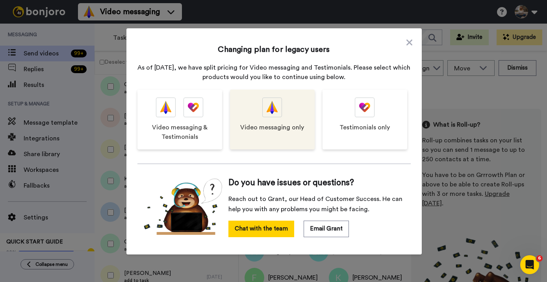
click at [274, 109] on img at bounding box center [271, 107] width 11 height 19
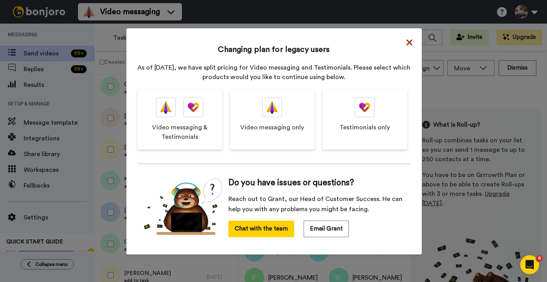
click at [406, 40] on icon at bounding box center [409, 42] width 6 height 9
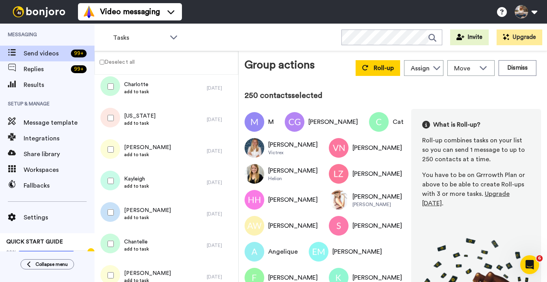
scroll to position [0, 0]
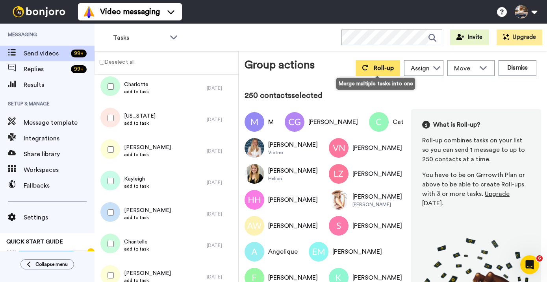
click at [386, 67] on span "Roll-up" at bounding box center [383, 68] width 20 height 6
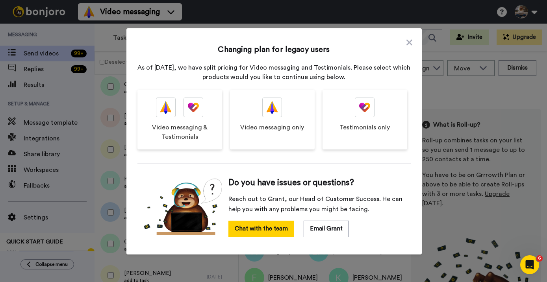
click at [462, 97] on div "Changing plan for legacy users As of September 2023, we have split pricing for …" at bounding box center [273, 141] width 547 height 282
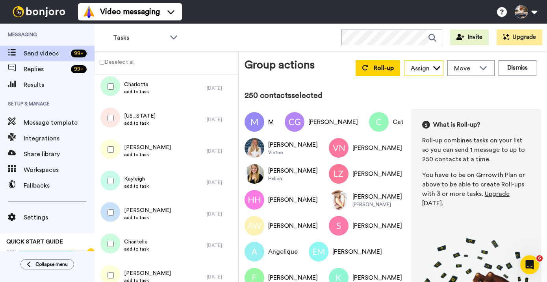
click at [431, 68] on div "Assign" at bounding box center [423, 69] width 39 height 16
click at [517, 36] on button "Upgrade" at bounding box center [519, 38] width 46 height 16
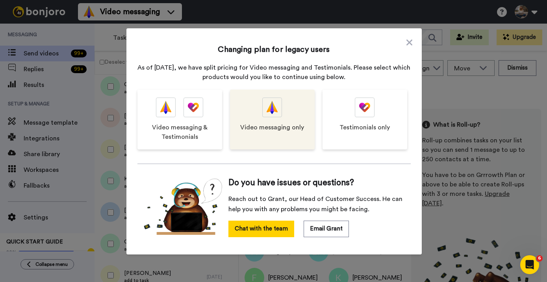
click at [288, 122] on div "Video messaging only" at bounding box center [272, 120] width 85 height 60
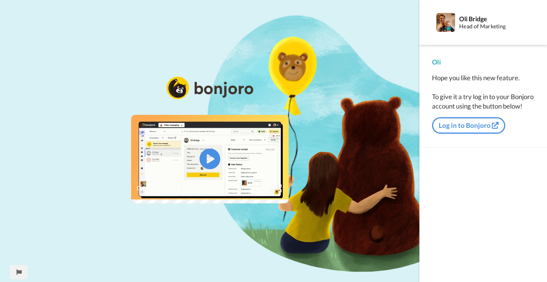
click at [205, 155] on icon at bounding box center [209, 159] width 21 height 21
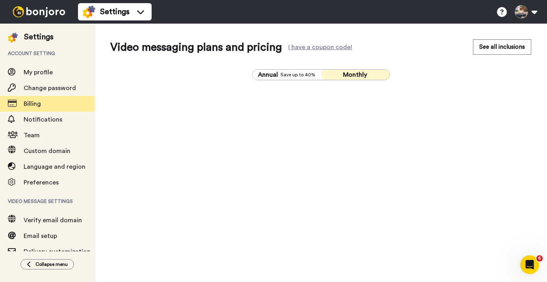
click at [347, 72] on span "Monthly" at bounding box center [355, 75] width 24 height 6
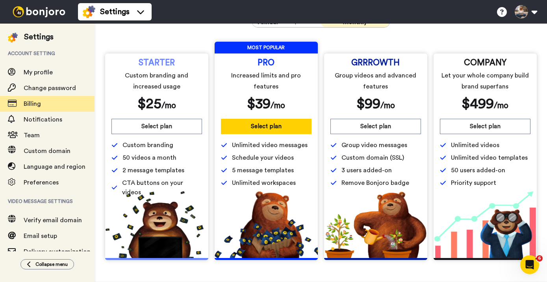
scroll to position [53, 0]
click at [51, 9] on img at bounding box center [38, 11] width 59 height 11
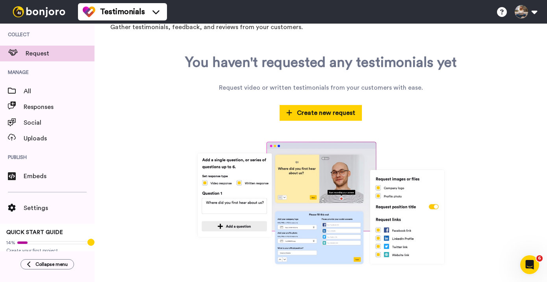
scroll to position [41, 0]
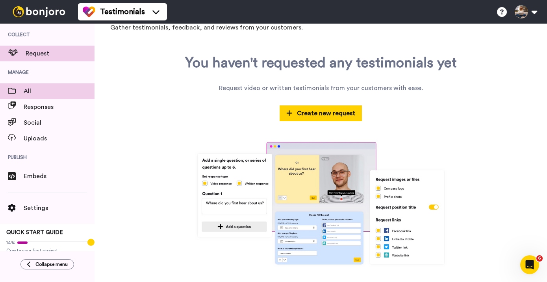
click at [35, 90] on span "All" at bounding box center [59, 91] width 71 height 9
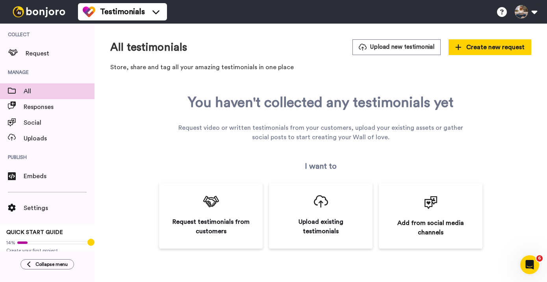
click at [55, 9] on img at bounding box center [38, 11] width 59 height 11
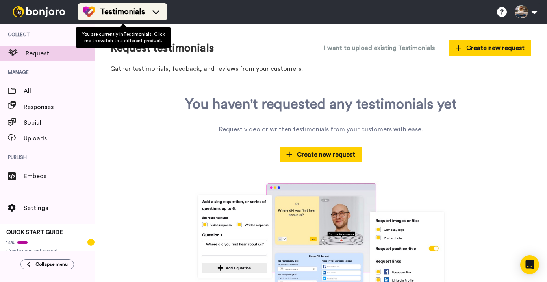
click at [133, 13] on span "Testimonials" at bounding box center [122, 11] width 45 height 11
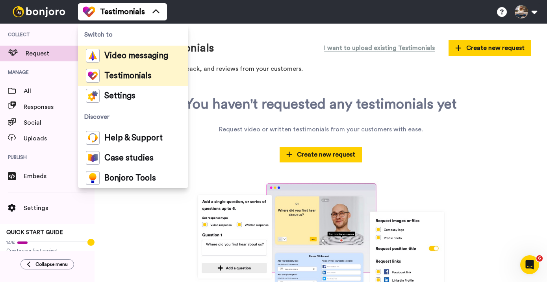
click at [124, 59] on span "Video messaging" at bounding box center [136, 56] width 64 height 8
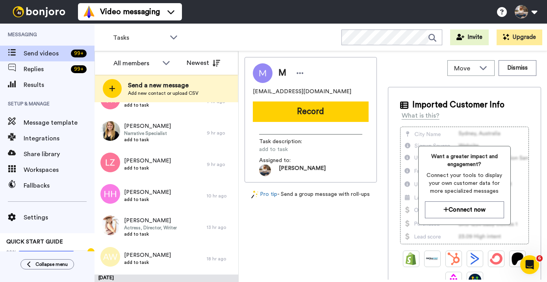
scroll to position [173, 0]
